Goal: Understand process/instructions: Learn how to perform a task or action

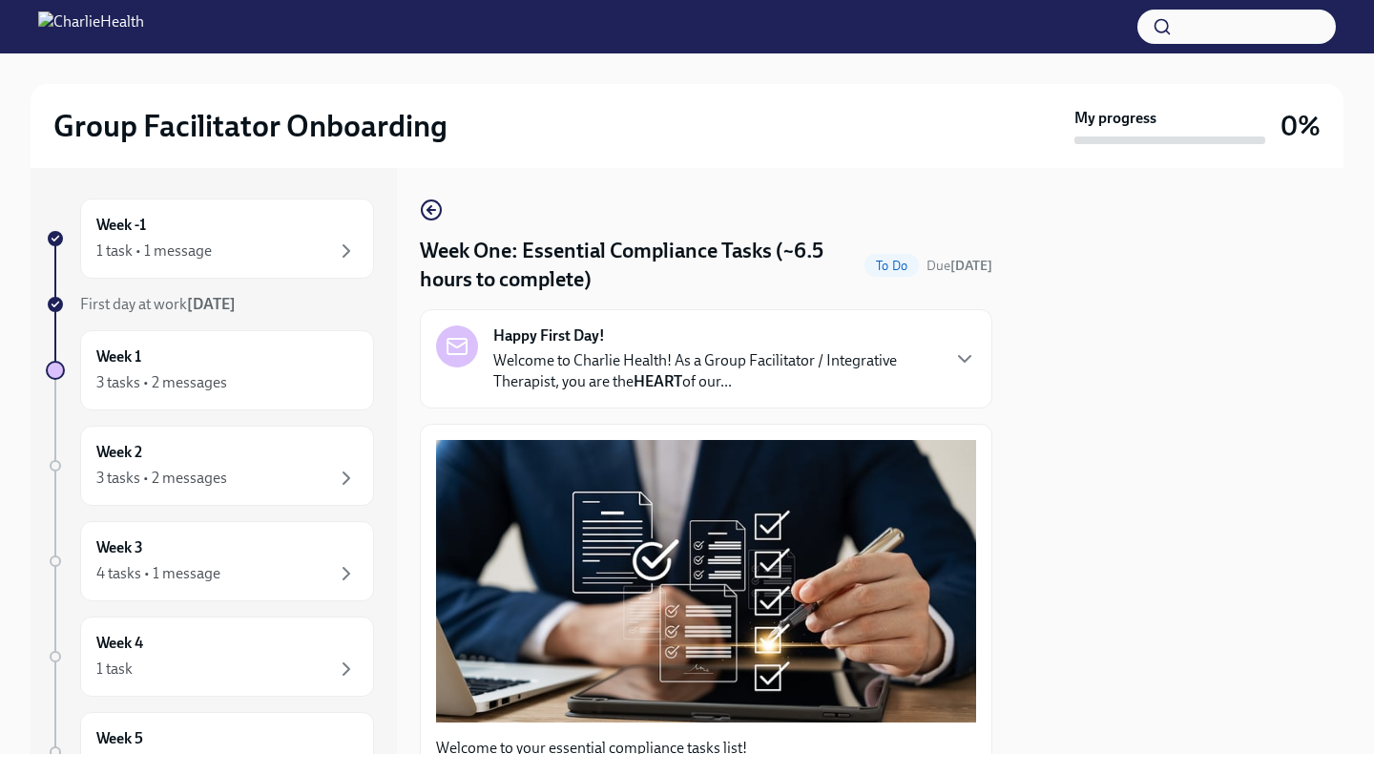
drag, startPoint x: 1013, startPoint y: 395, endPoint x: 1013, endPoint y: 696, distance: 300.6
click at [1013, 696] on div "Week -1 1 task • 1 message First day at work Sep 2nd Week 1 3 tasks • 2 message…" at bounding box center [687, 461] width 1313 height 586
drag, startPoint x: 1153, startPoint y: 415, endPoint x: 1153, endPoint y: 400, distance: 15.3
click at [1153, 415] on div at bounding box center [1179, 461] width 328 height 586
drag, startPoint x: 595, startPoint y: 750, endPoint x: 570, endPoint y: 721, distance: 38.5
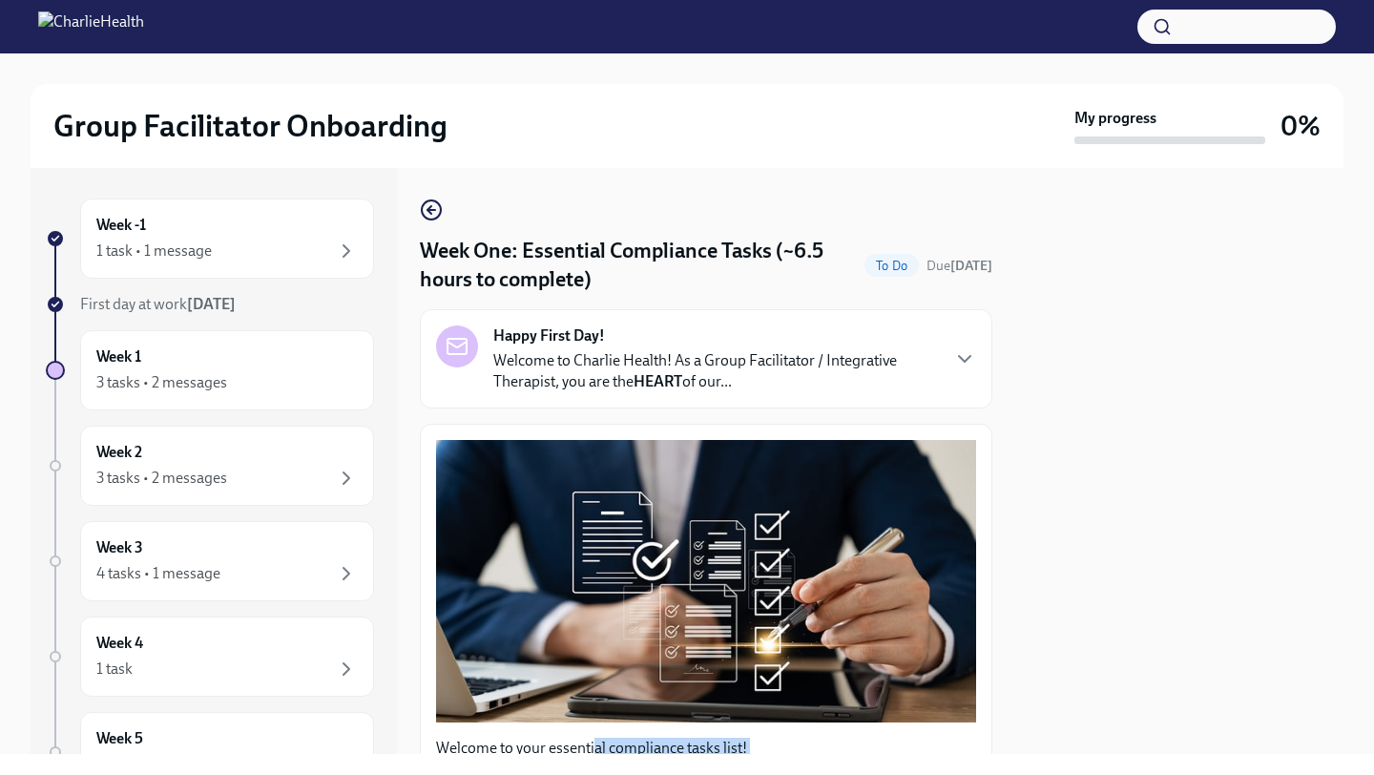
click at [571, 760] on div "Group Facilitator Onboarding My progress 0% Week -1 1 task • 1 message First da…" at bounding box center [687, 387] width 1374 height 775
click at [959, 347] on div "Happy First Day! Welcome to Charlie Health! As a Group Facilitator / Integrativ…" at bounding box center [706, 358] width 540 height 67
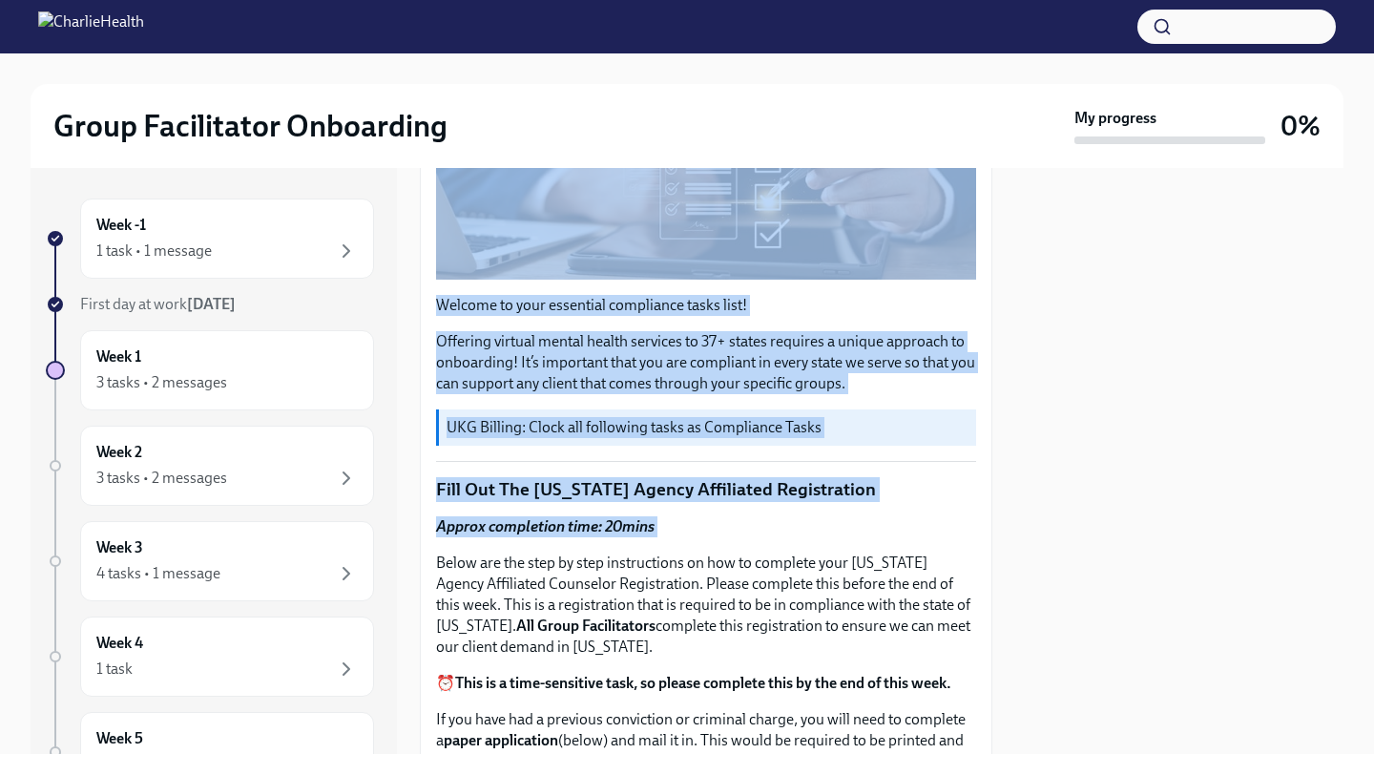
drag, startPoint x: 799, startPoint y: 659, endPoint x: 690, endPoint y: 762, distance: 149.8
click at [685, 772] on div "Group Facilitator Onboarding My progress 0% Week -1 1 task • 1 message First da…" at bounding box center [687, 387] width 1374 height 775
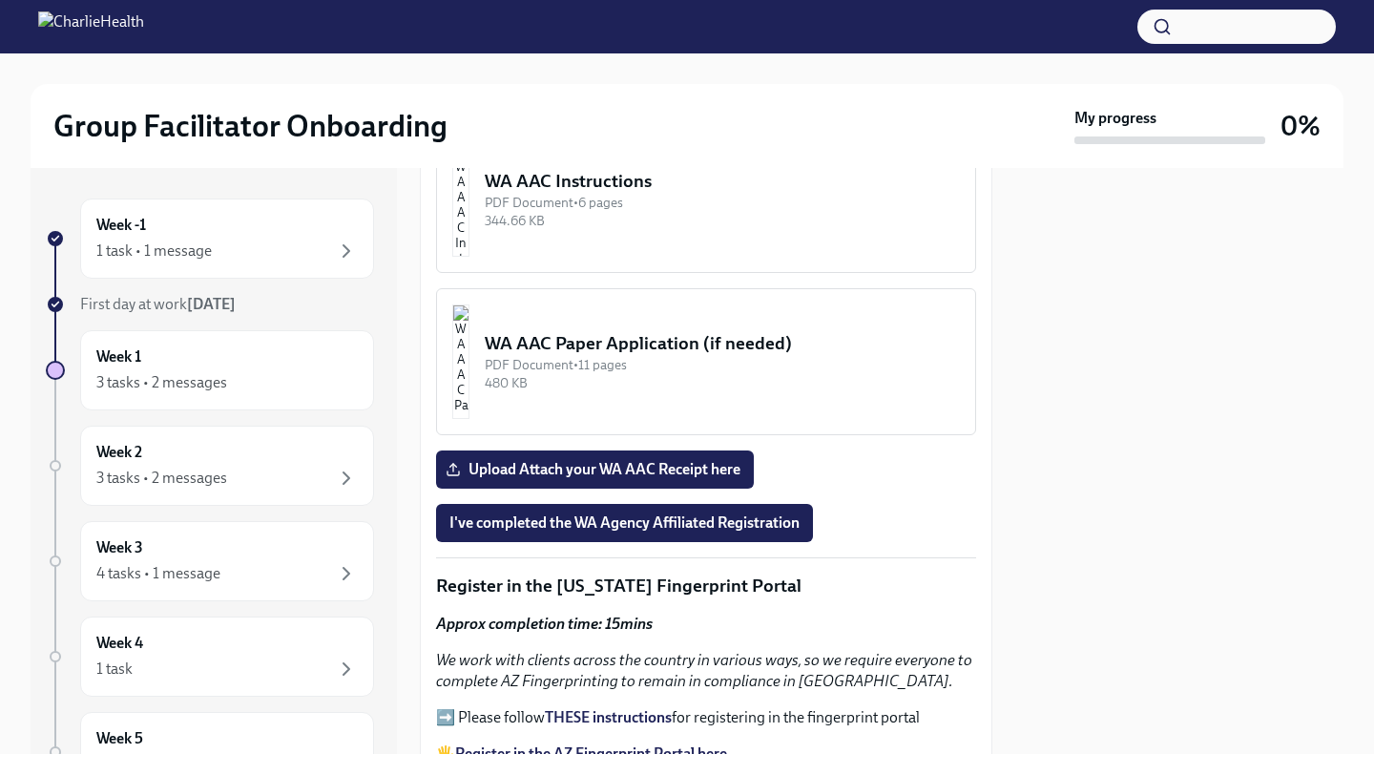
scroll to position [2502, 0]
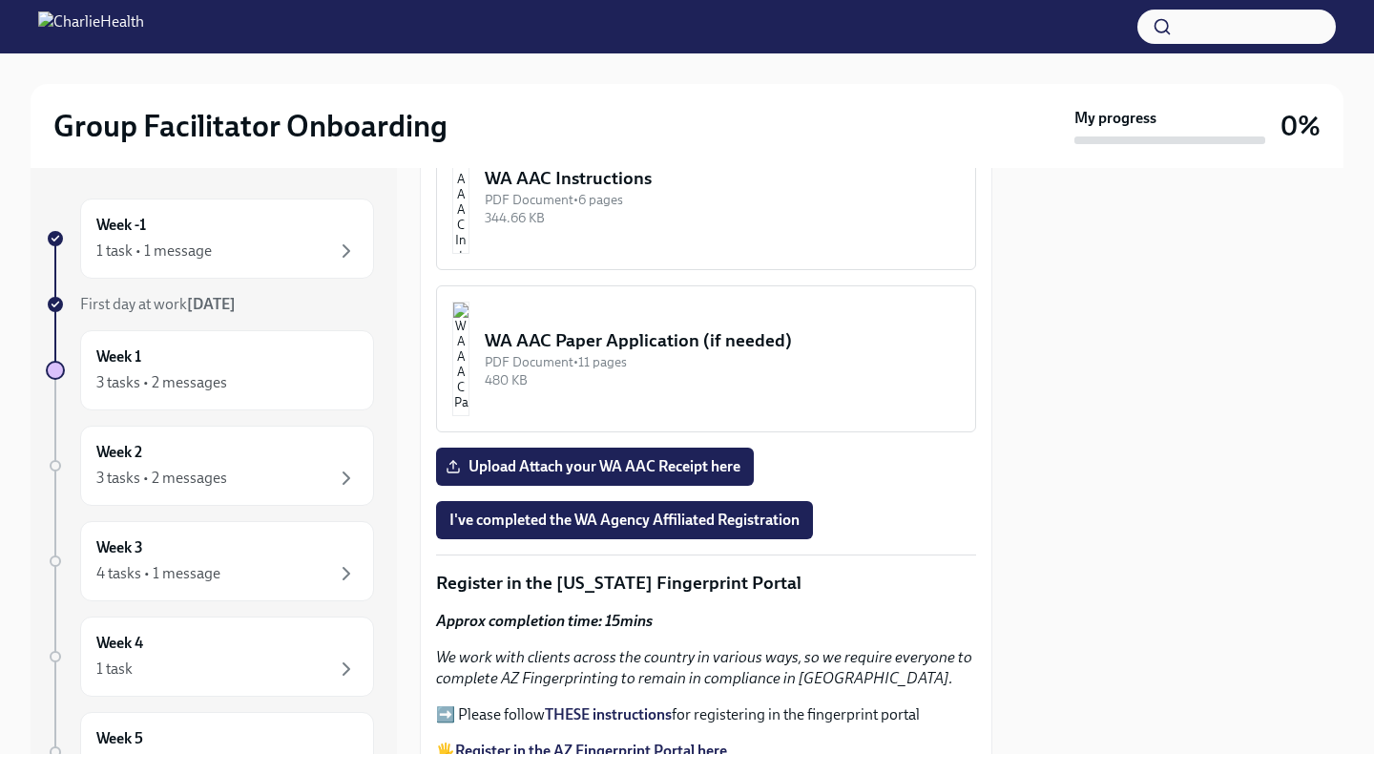
click at [488, 106] on strong "LINK for WA AAC" at bounding box center [512, 97] width 115 height 18
click at [580, 209] on div "PDF Document • 6 pages" at bounding box center [722, 200] width 475 height 18
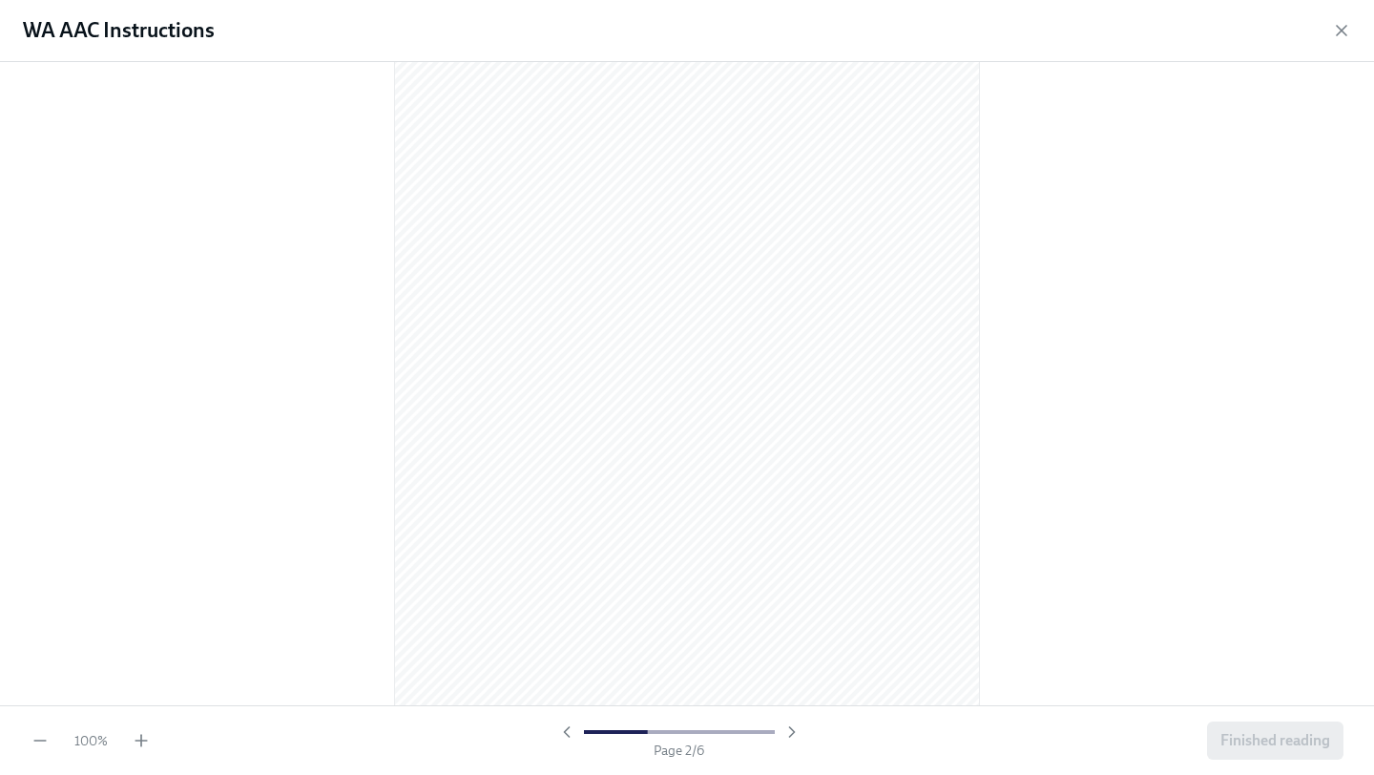
scroll to position [878, 0]
